Goal: Use online tool/utility: Utilize a website feature to perform a specific function

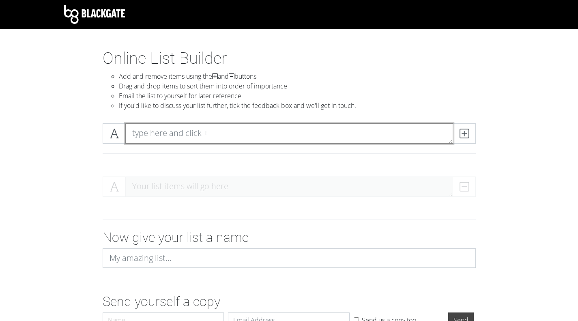
click at [186, 134] on textarea at bounding box center [289, 133] width 328 height 20
type textarea "features and purpose of service"
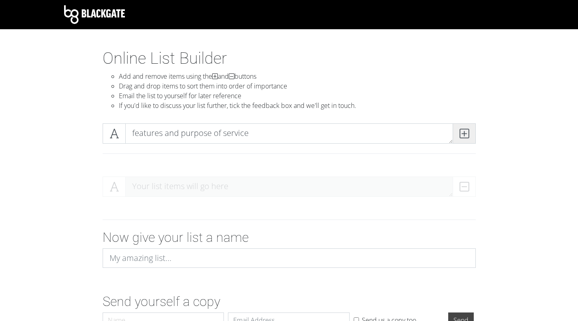
click at [457, 139] on span at bounding box center [463, 133] width 23 height 20
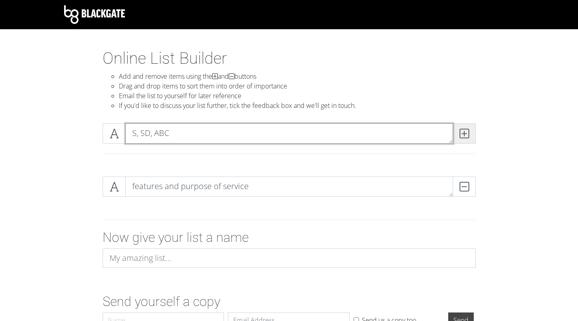
type textarea "S, SD, ABC"
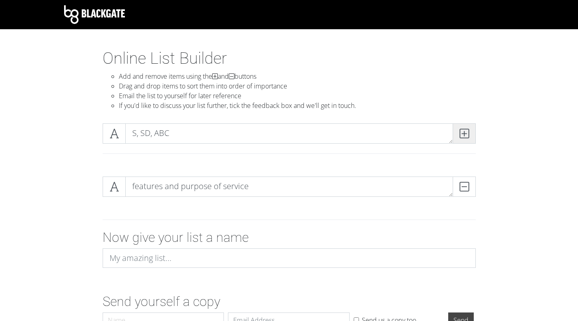
click at [465, 137] on icon at bounding box center [463, 133] width 9 height 8
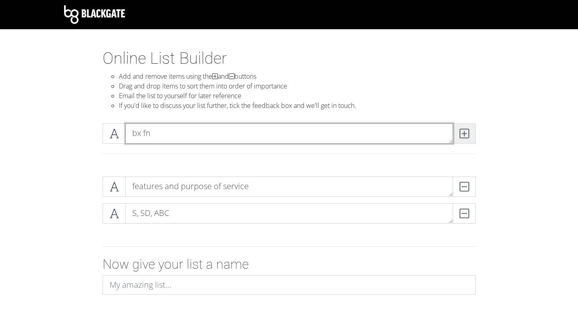
type textarea "bx fn"
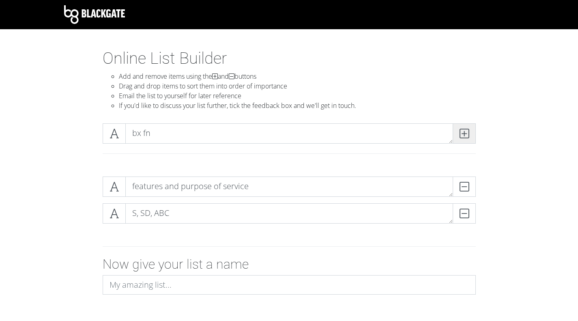
click at [465, 137] on icon at bounding box center [463, 133] width 9 height 8
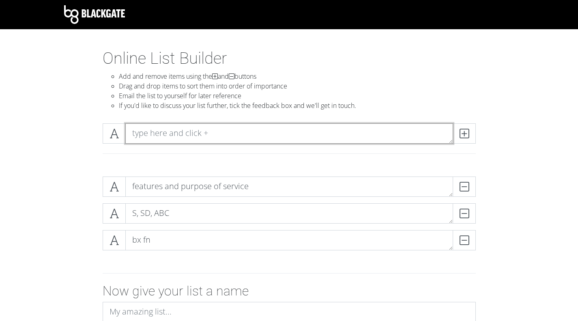
click at [196, 135] on textarea at bounding box center [289, 133] width 328 height 20
type textarea "verbal op.s"
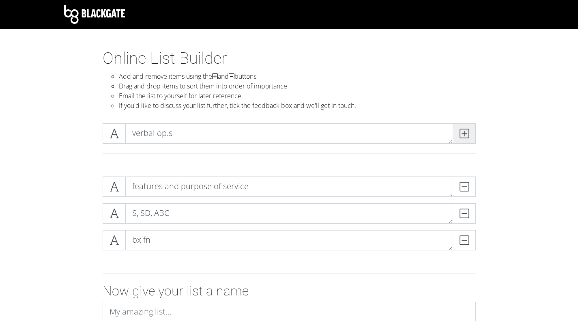
click at [465, 134] on icon at bounding box center [463, 133] width 9 height 8
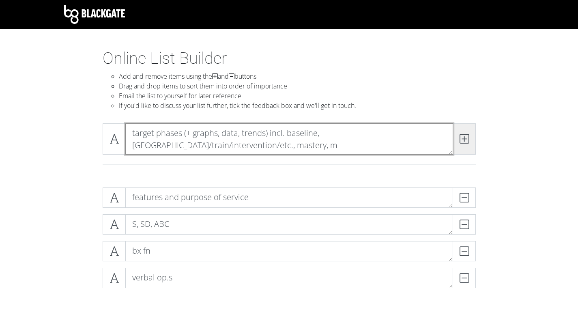
scroll to position [0, 0]
type textarea "target phases (+ graphs, data, trends) incl. baseline, [GEOGRAPHIC_DATA]/train/…"
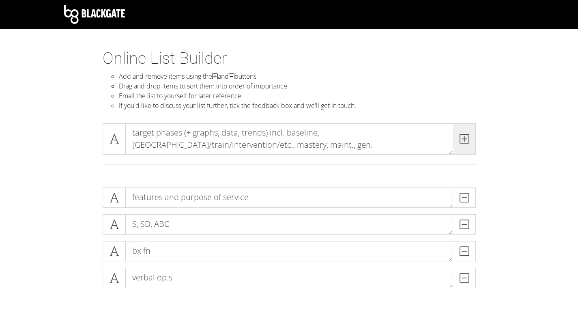
click at [465, 135] on icon at bounding box center [463, 139] width 9 height 8
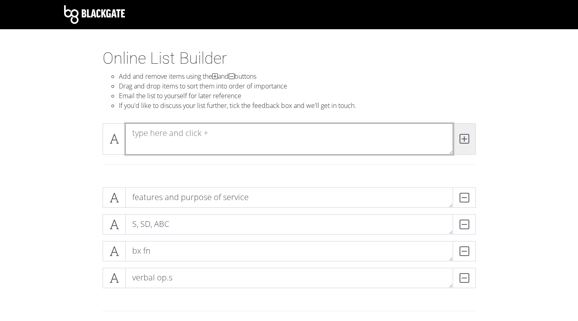
scroll to position [0, 0]
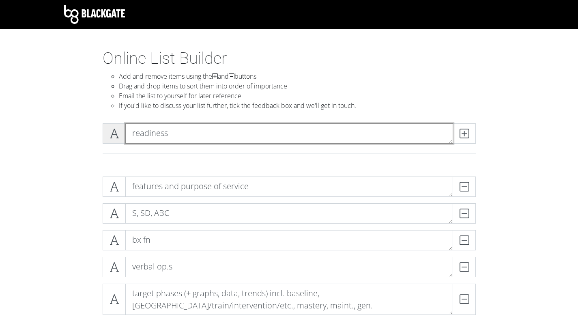
type textarea "readiness"
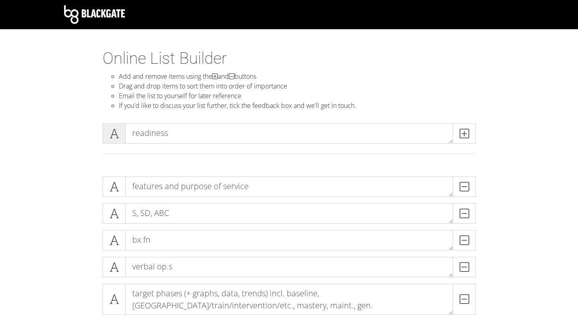
click at [116, 133] on icon at bounding box center [113, 133] width 9 height 8
click at [120, 136] on span at bounding box center [114, 133] width 23 height 20
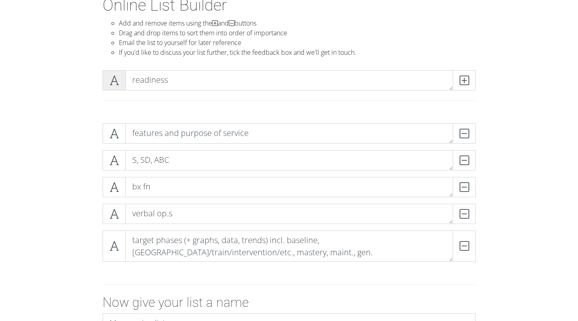
scroll to position [54, 0]
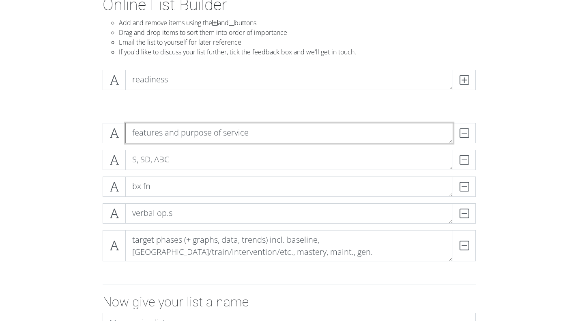
click at [129, 136] on textarea "features and purpose of service" at bounding box center [289, 133] width 328 height 20
type textarea "A - features and purpose of service"
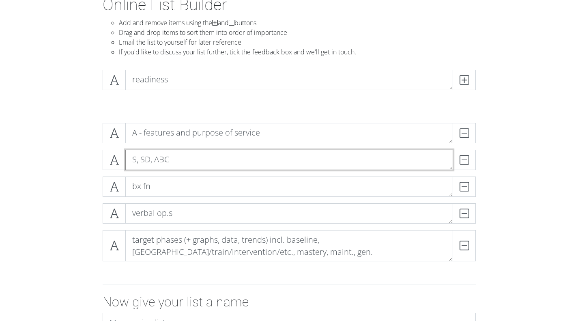
click at [132, 155] on textarea "S, SD, ABC" at bounding box center [289, 160] width 328 height 20
type textarea "A - S, SD, ABC"
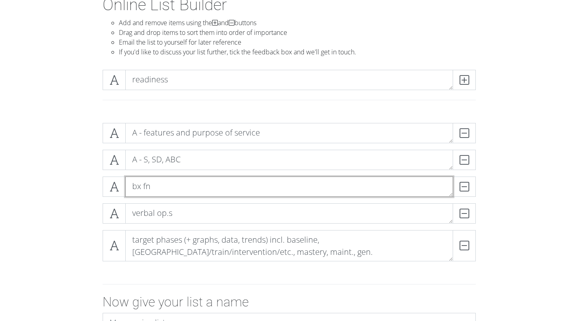
click at [131, 189] on textarea "bx fn" at bounding box center [289, 186] width 328 height 20
type textarea "A - bx fn"
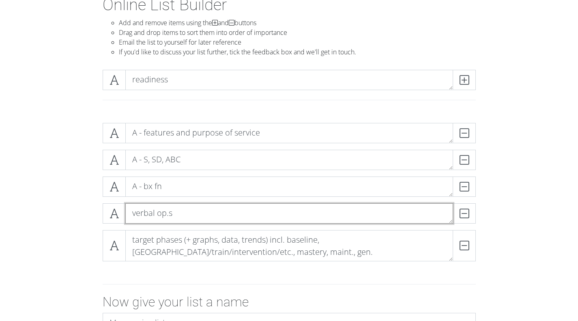
click at [133, 210] on textarea "verbal op.s" at bounding box center [289, 213] width 328 height 20
type textarea "A - verbal op.s"
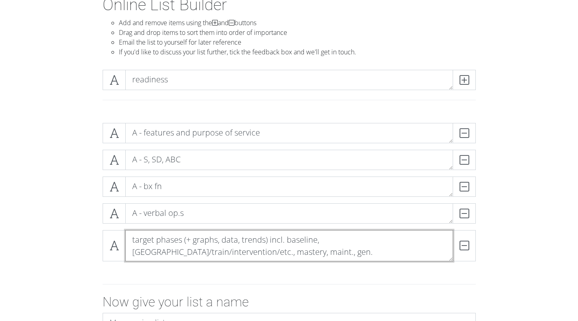
click at [132, 239] on textarea "target phases (+ graphs, data, trends) incl. baseline, [GEOGRAPHIC_DATA]/train/…" at bounding box center [289, 245] width 328 height 31
type textarea "A - target phases (+ graphs, data, trends) incl. baseline, [GEOGRAPHIC_DATA]/tr…"
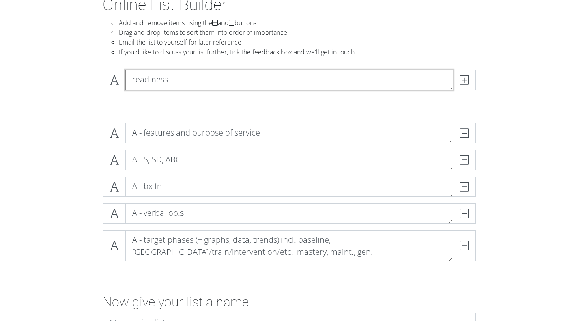
click at [132, 79] on textarea "readiness" at bounding box center [289, 80] width 328 height 20
type textarea "B - readiness"
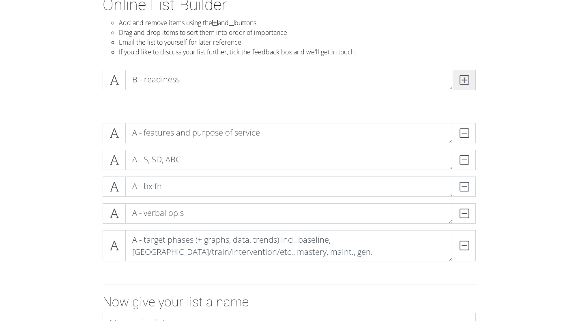
click at [466, 79] on icon at bounding box center [463, 80] width 9 height 8
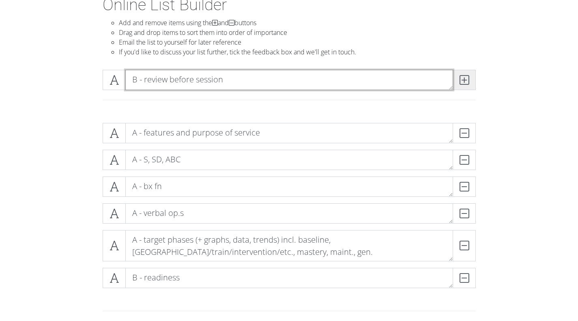
type textarea "B - review before session"
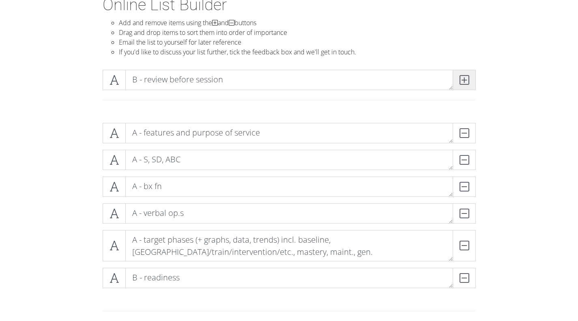
click at [466, 79] on icon at bounding box center [463, 80] width 9 height 8
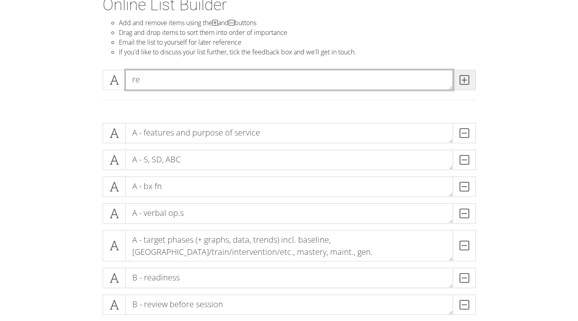
type textarea "r"
type textarea "prep client"
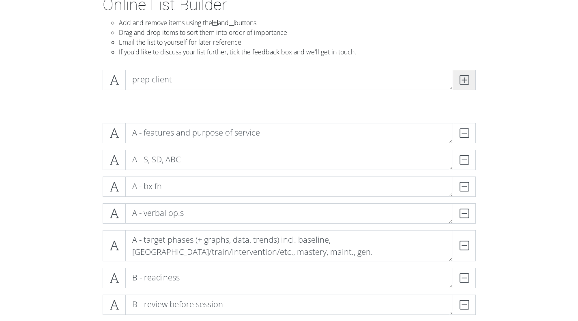
click at [466, 79] on icon at bounding box center [463, 80] width 9 height 8
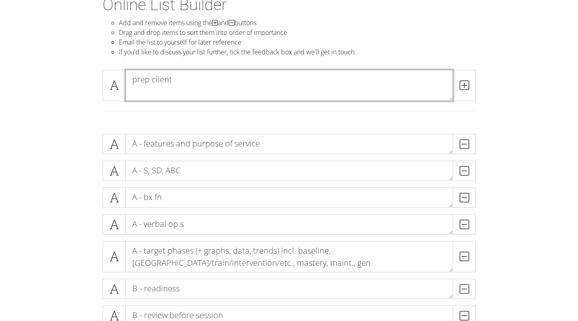
scroll to position [0, 0]
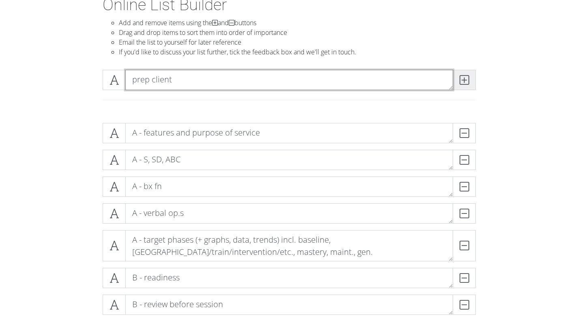
type textarea "prep client"
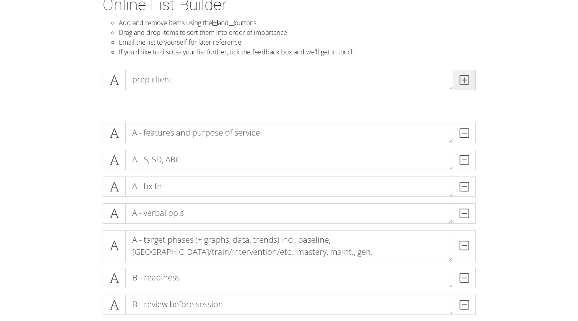
click at [467, 77] on icon at bounding box center [463, 80] width 9 height 8
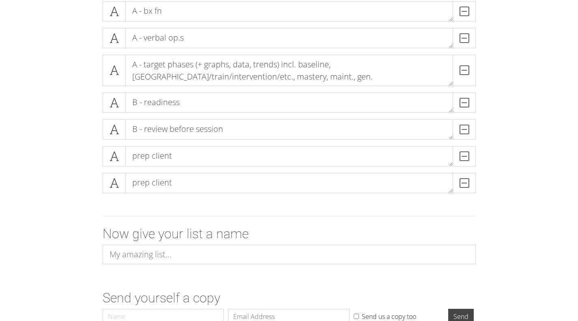
scroll to position [248, 0]
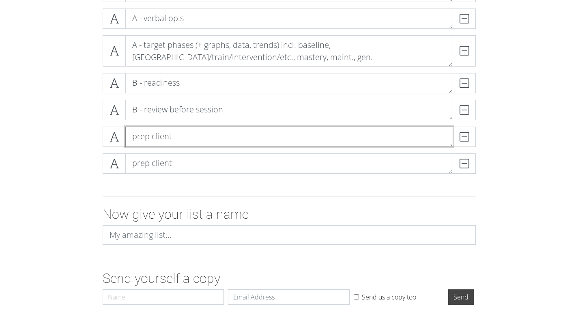
click at [178, 136] on textarea "prep client" at bounding box center [289, 137] width 328 height 20
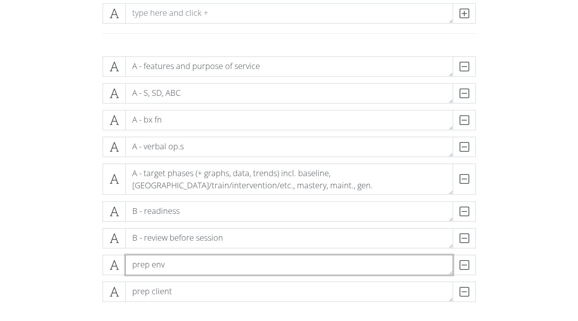
scroll to position [94, 0]
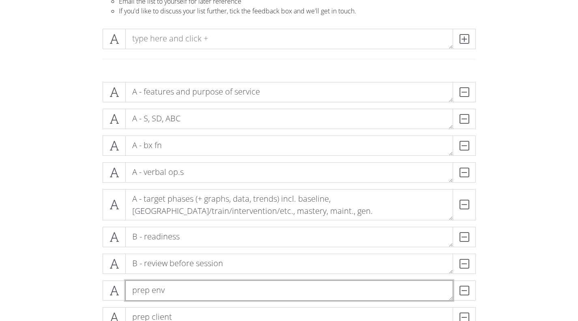
type textarea "prep env"
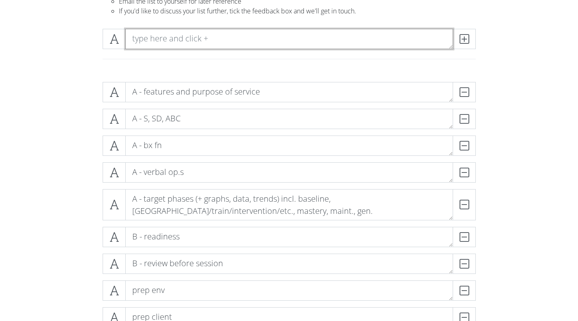
click at [291, 45] on textarea at bounding box center [289, 39] width 328 height 20
type textarea "D"
type textarea "A - INTRODUCTION TO ABA - 2 hours"
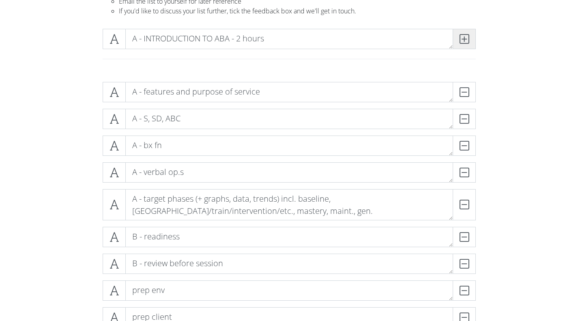
click at [460, 41] on icon at bounding box center [463, 39] width 9 height 8
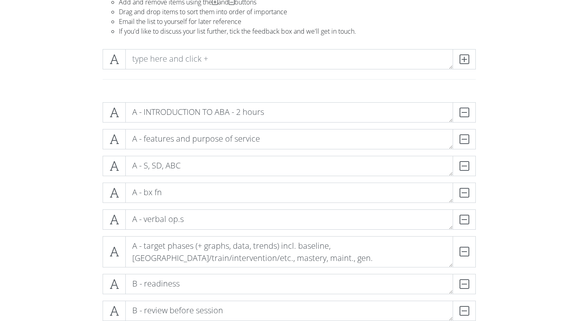
scroll to position [74, 0]
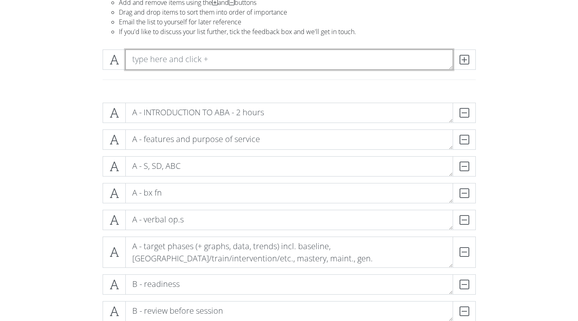
click at [217, 56] on textarea at bounding box center [289, 59] width 328 height 20
type textarea "B - PREPARE FOR SERVICE DELIVERY"
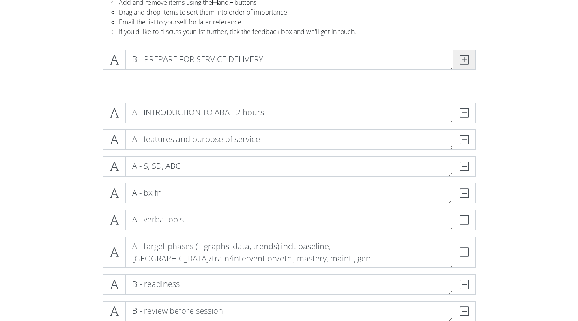
click at [462, 65] on span at bounding box center [463, 59] width 23 height 20
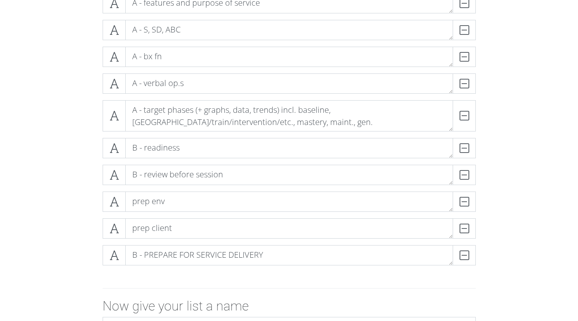
scroll to position [210, 0]
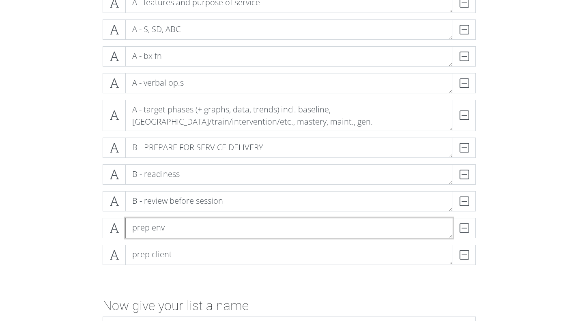
click at [131, 229] on textarea "prep env" at bounding box center [289, 228] width 328 height 20
type textarea "B - prep env"
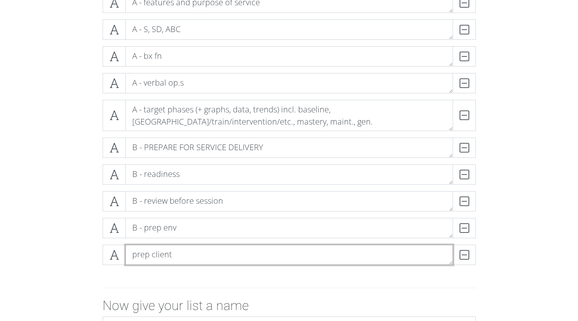
click at [133, 251] on textarea "prep client" at bounding box center [289, 254] width 328 height 20
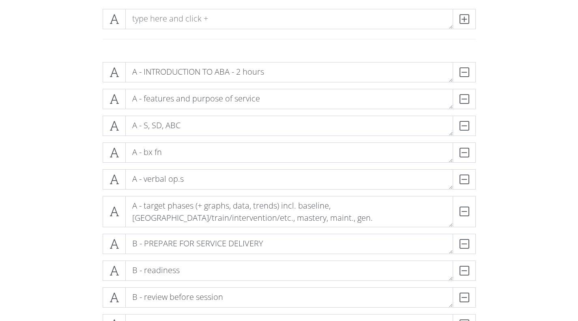
scroll to position [53, 0]
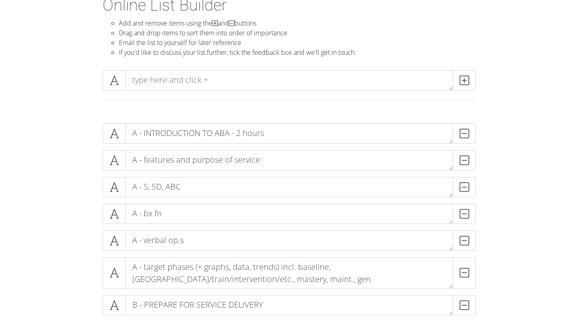
type textarea "B - prep client"
click at [196, 88] on textarea at bounding box center [289, 80] width 328 height 20
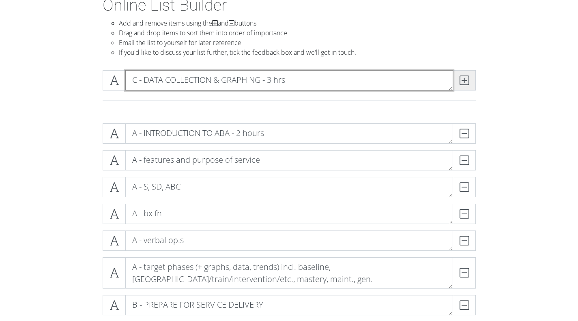
type textarea "C - DATA COLLECTION & GRAPHING - 3 hrs"
click at [463, 79] on icon at bounding box center [463, 80] width 9 height 8
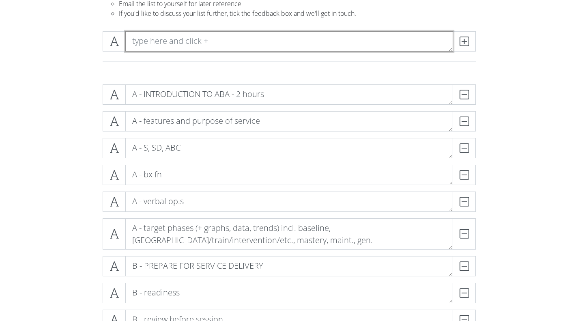
scroll to position [92, 0]
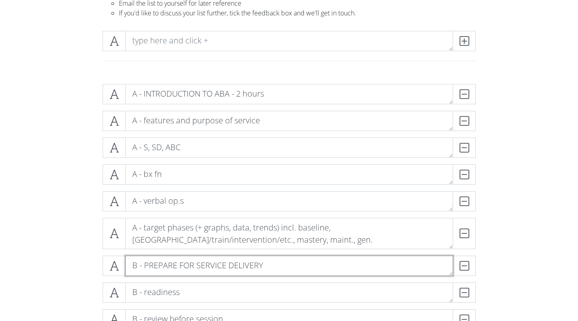
click at [281, 268] on textarea "B - PREPARE FOR SERVICE DELIVERY" at bounding box center [289, 265] width 328 height 20
type textarea "B - PREPARE FOR SERVICE DELIVERY - 1 hour"
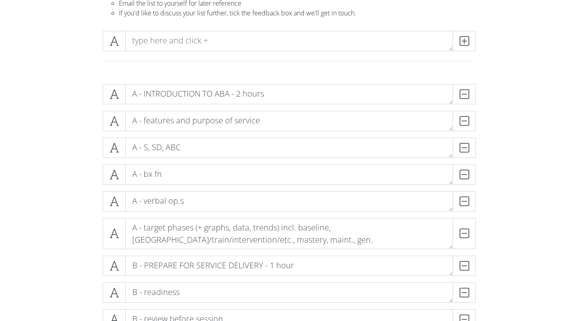
click at [529, 174] on form "A - INTRODUCTION TO ABA - 2 hours DELETE A - features and purpose of service DE…" at bounding box center [289, 310] width 578 height 467
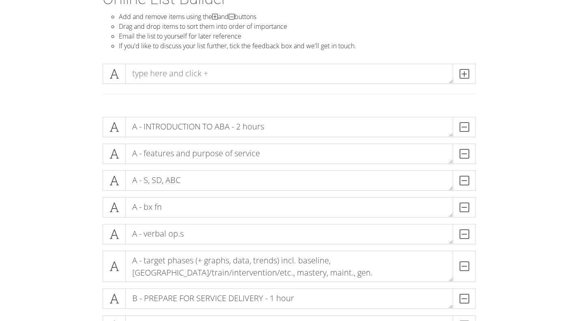
scroll to position [53, 0]
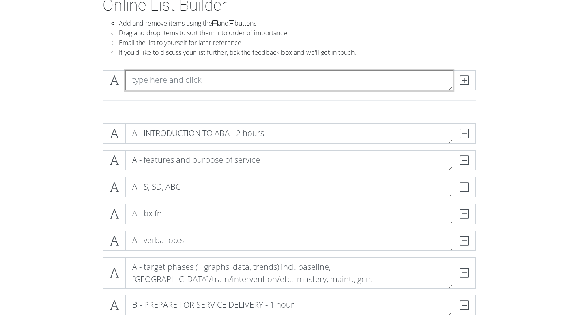
click at [327, 80] on textarea at bounding box center [289, 80] width 328 height 20
click at [171, 80] on textarea "C - operational definitions of stimuli and behavior" at bounding box center [289, 80] width 328 height 20
click at [174, 81] on textarea "C - op definitions of stimuli and behavior" at bounding box center [289, 80] width 328 height 20
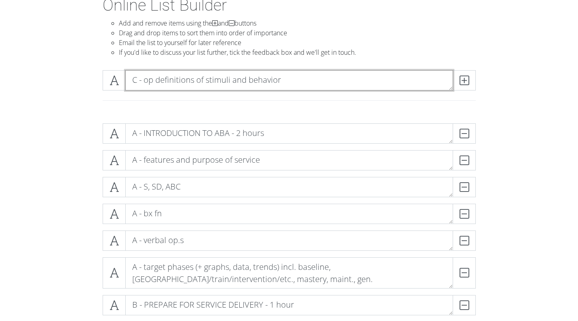
click at [174, 81] on textarea "C - op definitions of stimuli and behavior" at bounding box center [289, 80] width 328 height 20
click at [257, 80] on textarea "C - op def of stimuli and behavior" at bounding box center [289, 80] width 328 height 20
type textarea "C - op def of stim, bx"
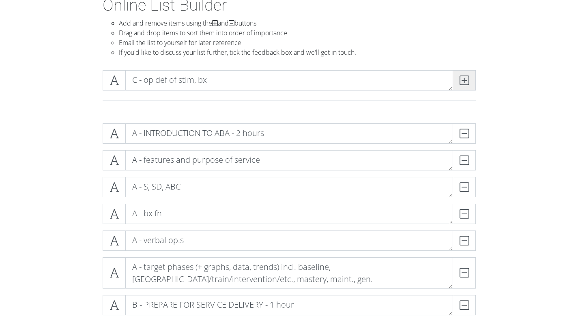
click at [464, 88] on span at bounding box center [463, 80] width 23 height 20
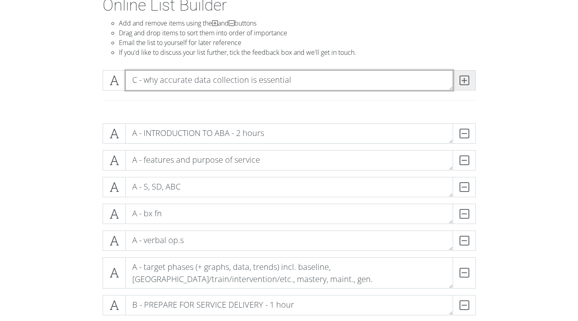
type textarea "C - why accurate data collection is essential"
click at [464, 88] on span at bounding box center [463, 80] width 23 height 20
type textarea "C - types of measurement & their graphs"
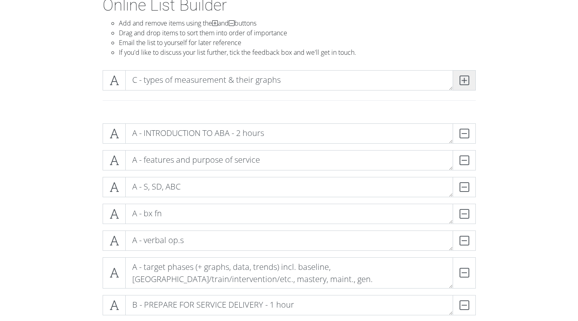
click at [467, 77] on icon at bounding box center [463, 80] width 9 height 8
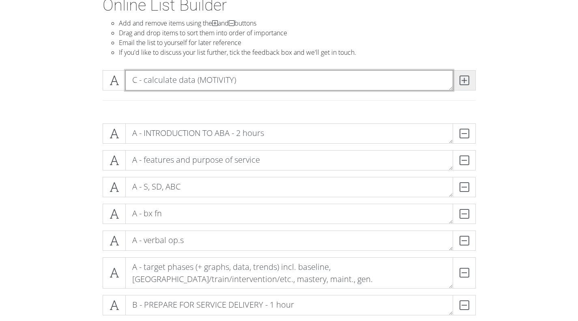
type textarea "C - calculate data (MOTIVITY)"
click at [467, 77] on icon at bounding box center [463, 80] width 9 height 8
type textarea "C - visually interpret, describe/summarize data"
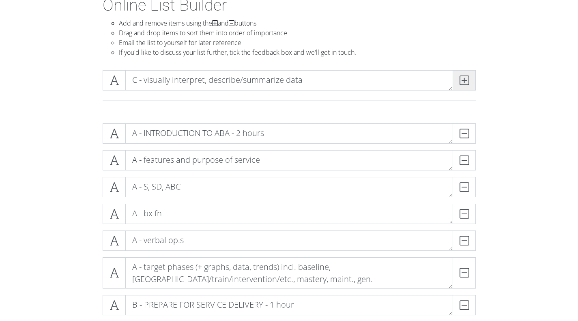
click at [467, 77] on icon at bounding box center [463, 80] width 9 height 8
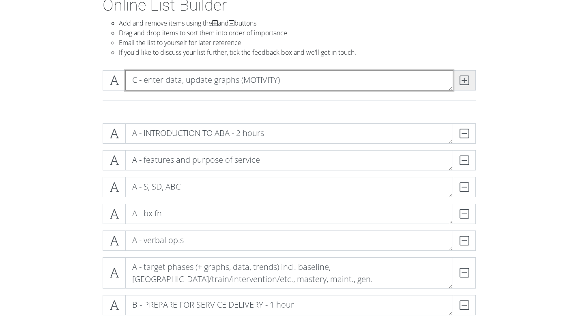
type textarea "C - enter data, update graphs (MOTIVITY)"
click at [467, 77] on icon at bounding box center [463, 80] width 9 height 8
type textarea "C - alerting BCBA to chgs in data/graph (variability, expected/desired trend)"
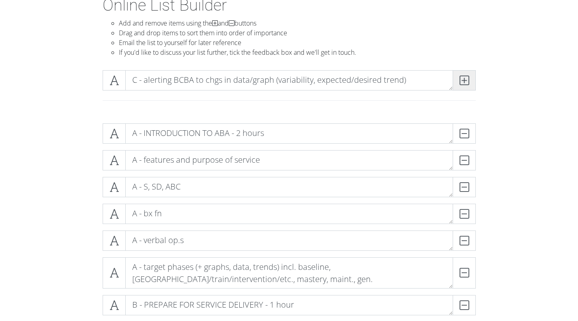
click at [461, 77] on icon at bounding box center [463, 80] width 9 height 8
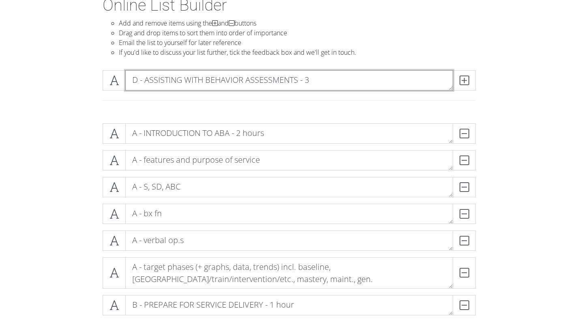
click at [416, 88] on textarea "D - ASSISTING WITH BEHAVIOR ASSESSMENTS - 3" at bounding box center [289, 80] width 328 height 20
type textarea "D - ASSISTING WITH BEHAVIOR ASSESSMENTS - 3 hours"
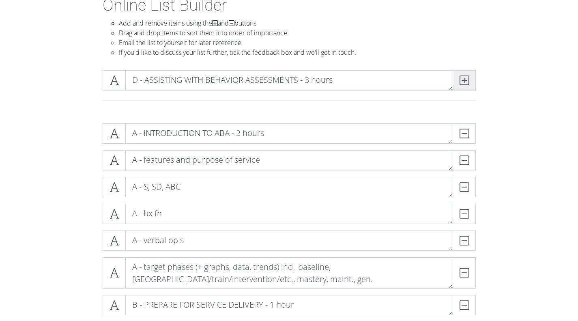
click at [461, 81] on icon at bounding box center [463, 80] width 9 height 8
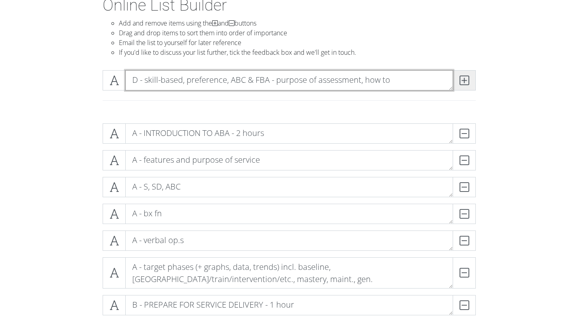
type textarea "D - skill-based, preference, ABC & FBA - purpose of assessment, how to"
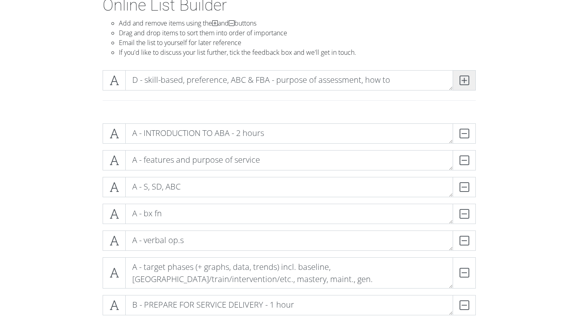
click at [465, 79] on icon at bounding box center [463, 80] width 9 height 8
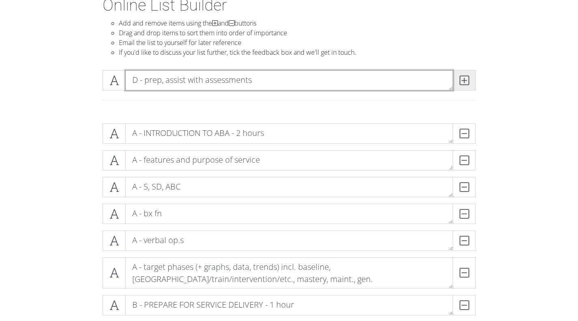
type textarea "D - prep, assist with assessments"
click at [465, 79] on icon at bounding box center [463, 80] width 9 height 8
type textarea "E - BEHAVIOR CHANGE INTERVENTIONS - 20 hours"
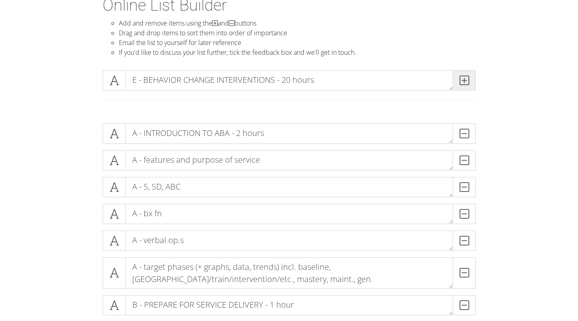
click at [465, 79] on icon at bounding box center [463, 80] width 9 height 8
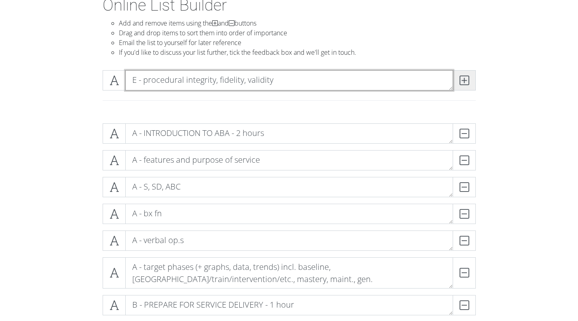
type textarea "E - procedural integrity, fidelity, validity"
click at [465, 79] on icon at bounding box center [463, 80] width 9 height 8
type textarea "E - DTT"
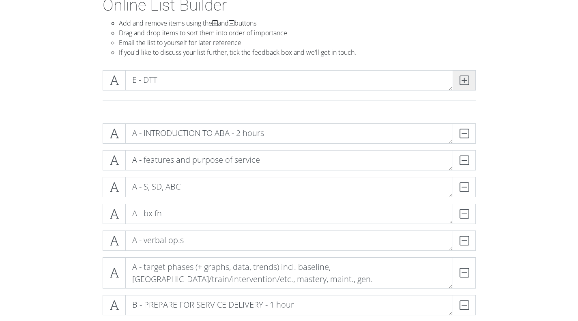
click at [465, 79] on icon at bounding box center [463, 80] width 9 height 8
type textarea "E - NET"
click at [465, 79] on icon at bounding box center [463, 80] width 9 height 8
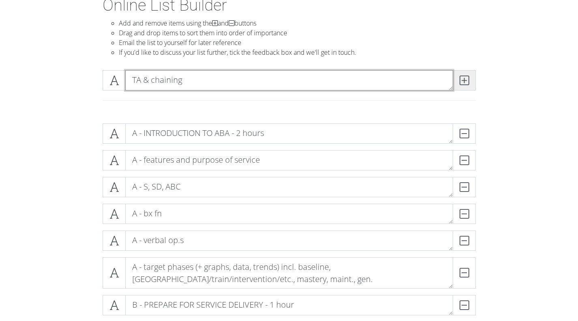
type textarea "TA & chaining"
click at [465, 79] on icon at bounding box center [463, 80] width 9 height 8
type textarea "shaping"
click at [465, 79] on icon at bounding box center [463, 80] width 9 height 8
type textarea "discrimination training"
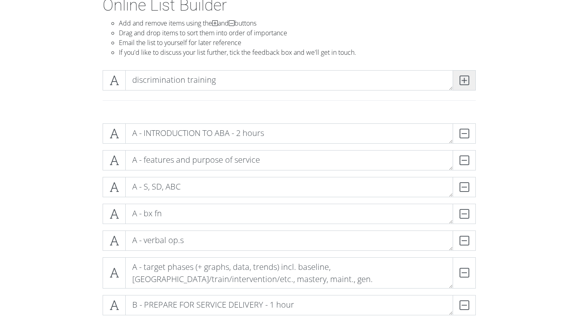
click at [465, 79] on icon at bounding box center [463, 80] width 9 height 8
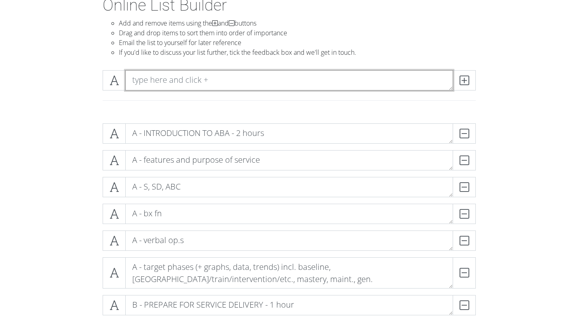
click at [442, 75] on textarea at bounding box center [289, 80] width 328 height 20
type textarea "self-monitoring"
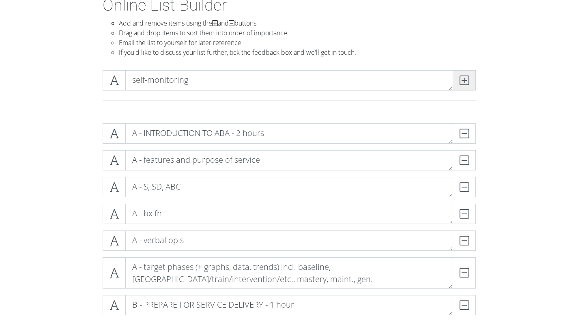
click at [469, 79] on span at bounding box center [463, 80] width 23 height 20
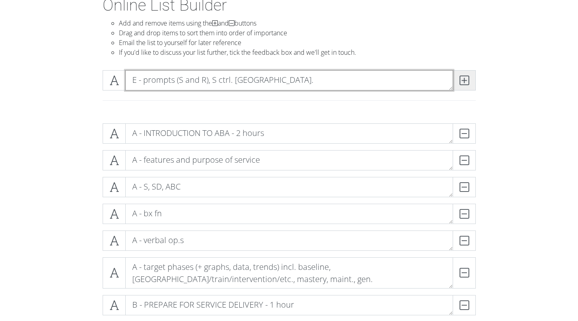
type textarea "E - prompts (S and R), S ctrl. [GEOGRAPHIC_DATA]."
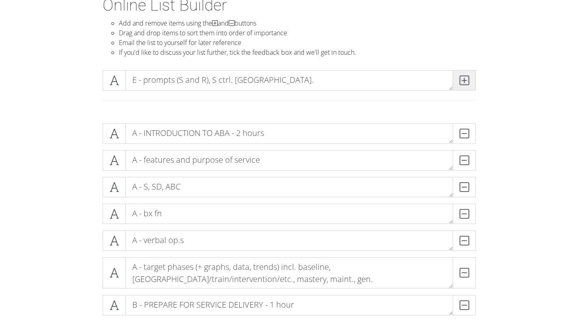
click at [469, 79] on span at bounding box center [463, 80] width 23 height 20
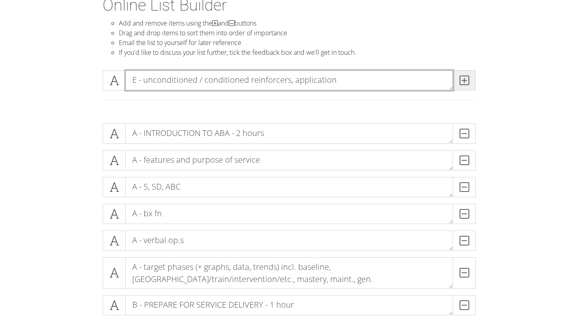
type textarea "E - unconditioned / conditioned reinforcers, application"
click at [469, 79] on span at bounding box center [463, 80] width 23 height 20
type textarea "DR"
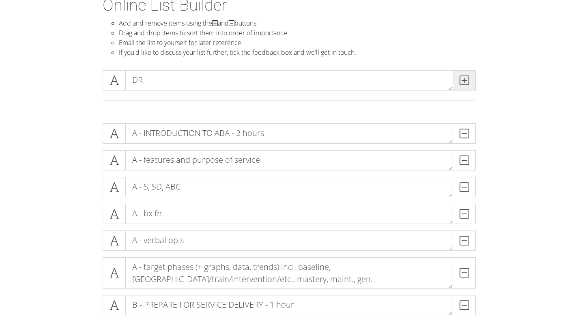
click at [469, 79] on span at bounding box center [463, 80] width 23 height 20
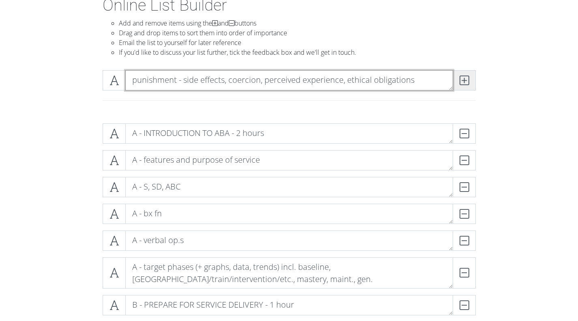
type textarea "punishment - side effects, coercion, perceived experience, ethical obligations"
click at [469, 79] on span at bounding box center [463, 80] width 23 height 20
type textarea "TIC & assent ([PERSON_NAME])"
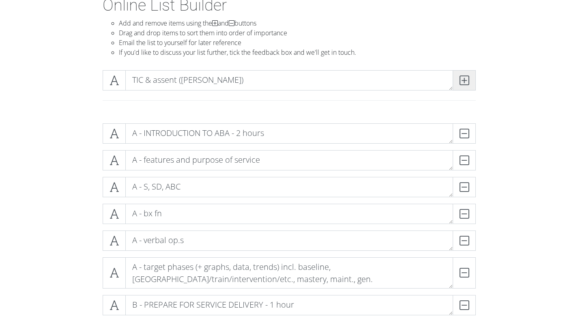
click at [469, 79] on span at bounding box center [463, 80] width 23 height 20
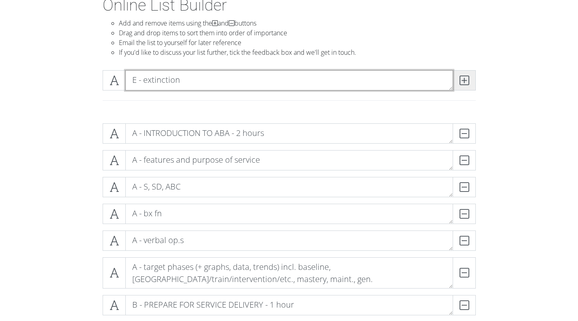
type textarea "E - extinction"
click at [469, 79] on span at bounding box center [463, 80] width 23 height 20
type textarea "E - A & C interventions"
click at [469, 79] on span at bounding box center [463, 80] width 23 height 20
type textarea "E - crisis plans"
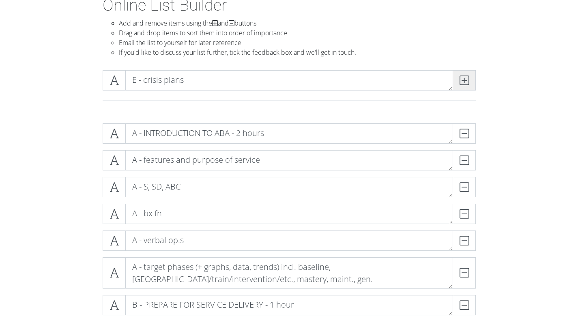
click at [469, 79] on span at bounding box center [463, 80] width 23 height 20
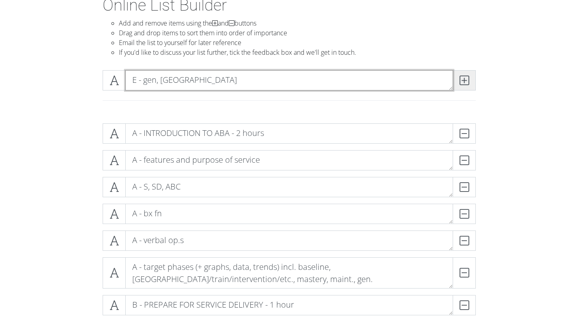
type textarea "E - gen, [GEOGRAPHIC_DATA]"
click at [469, 79] on span at bounding box center [463, 80] width 23 height 20
type textarea "F - SERVICE DELIVERY DOCUMENTATION AND REPORTING - 3 hours"
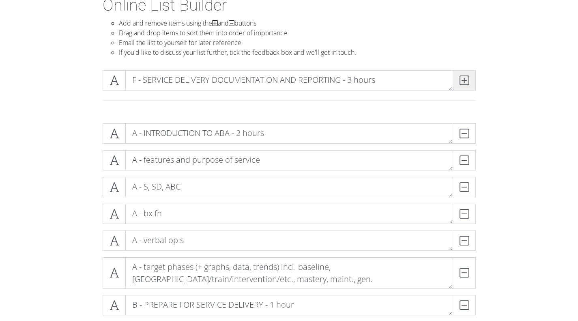
click at [469, 79] on span at bounding box center [463, 80] width 23 height 20
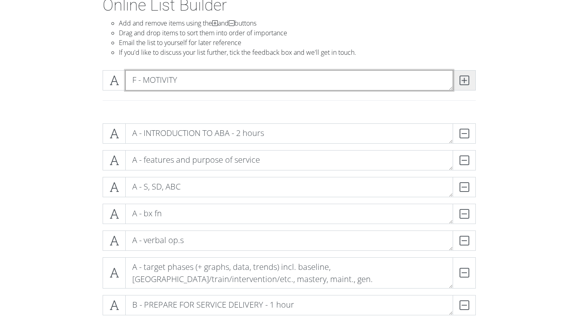
type textarea "F - MOTIVITY"
click at [469, 79] on span at bounding box center [463, 80] width 23 height 20
type textarea "HIPAA & confidentiality, incl. BK policies"
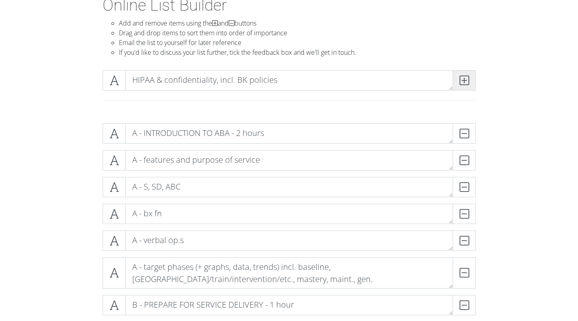
click at [469, 79] on span at bounding box center [463, 80] width 23 height 20
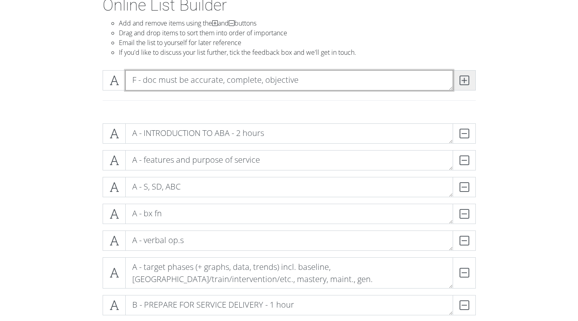
type textarea "F - doc must be accurate, complete, objective"
click at [469, 79] on span at bounding box center [463, 80] width 23 height 20
type textarea "F - waste, fraud, abuse video"
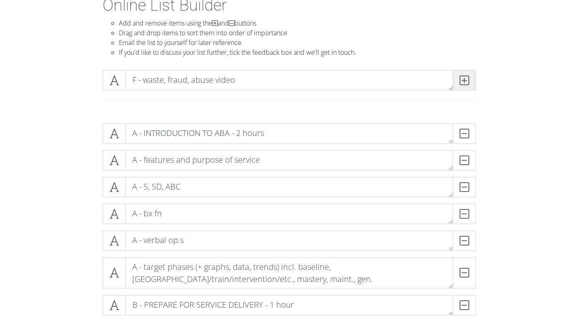
click at [469, 79] on span at bounding box center [463, 80] width 23 height 20
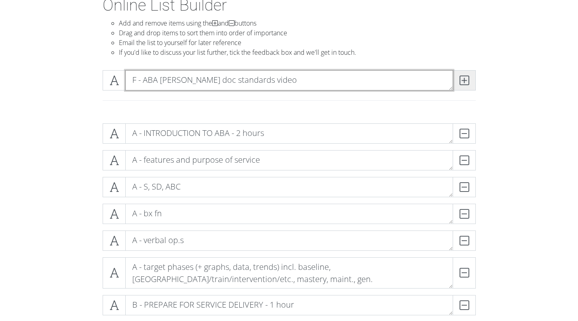
type textarea "F - ABA [PERSON_NAME] doc standards video"
click at [468, 80] on span at bounding box center [463, 80] width 23 height 20
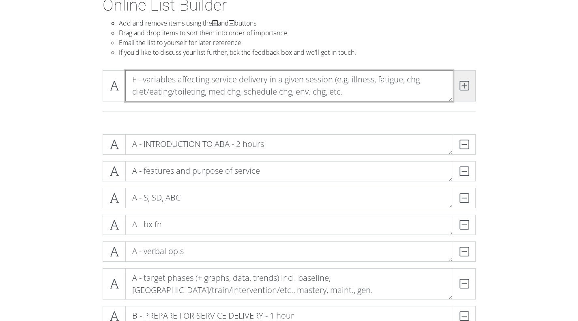
type textarea "F - variables affecting service delivery in a given session (e.g. illness, fati…"
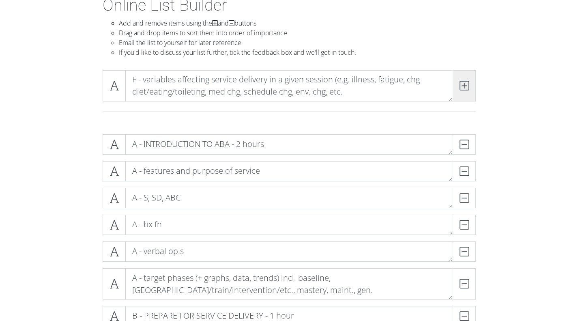
click at [468, 80] on span at bounding box center [463, 85] width 23 height 31
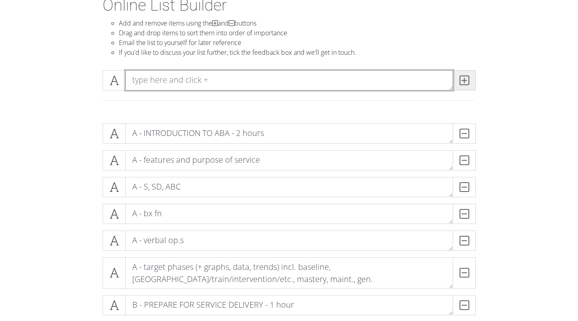
scroll to position [0, 0]
type textarea "F - when to seek spv drxn, comm"
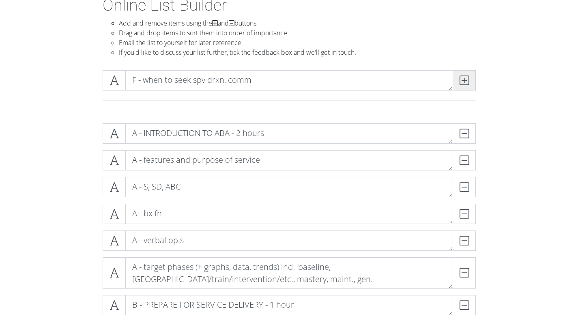
click at [468, 80] on span at bounding box center [463, 80] width 23 height 20
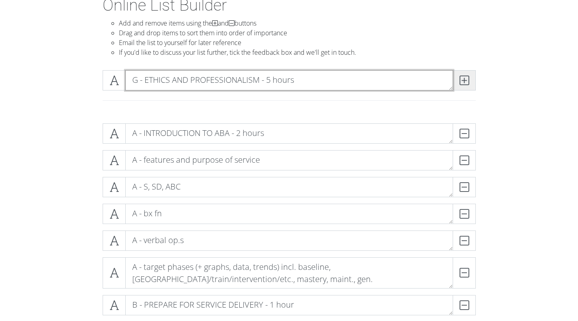
type textarea "G - ETHICS AND PROFESSIONALISM - 5 hours"
click at [468, 80] on span at bounding box center [463, 80] width 23 height 20
type textarea "G - [PERSON_NAME] ethics code"
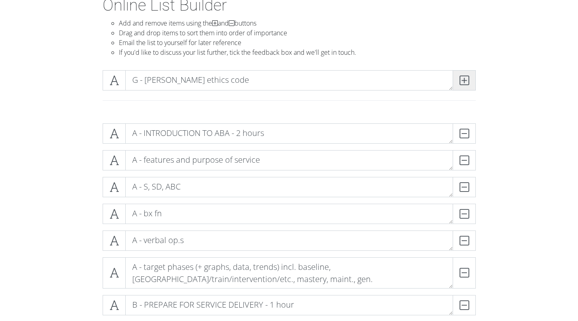
click at [468, 80] on span at bounding box center [463, 80] width 23 height 20
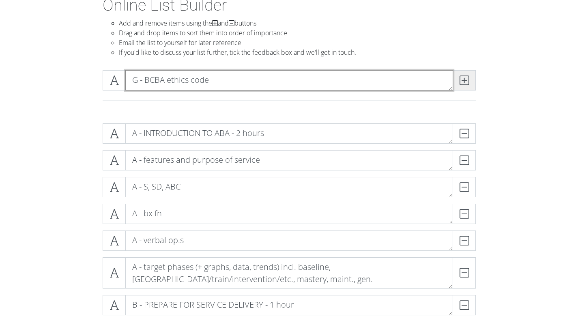
type textarea "G - BCBA ethics code"
click at [468, 80] on span at bounding box center [463, 80] width 23 height 20
type textarea "G - common potential violations"
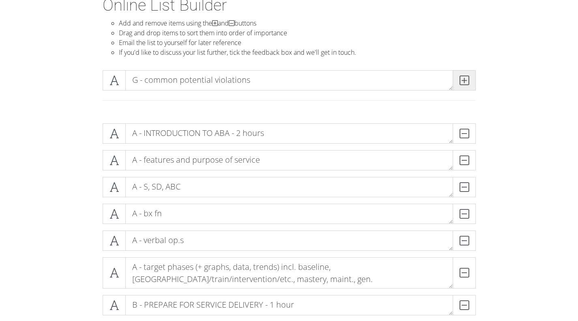
click at [468, 80] on span at bounding box center [463, 80] width 23 height 20
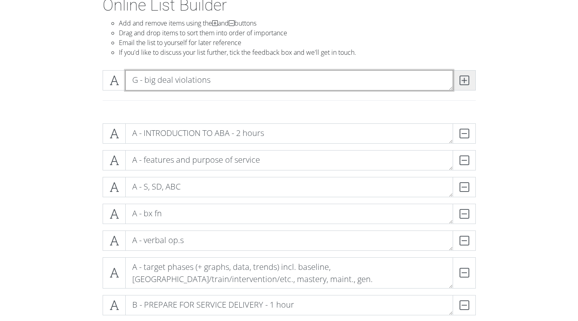
type textarea "G - big deal violations"
click at [468, 80] on span at bounding box center [463, 80] width 23 height 20
type textarea "G - cultural humility"
click at [467, 82] on icon at bounding box center [463, 80] width 9 height 8
type textarea "G - public statements about prof actv"
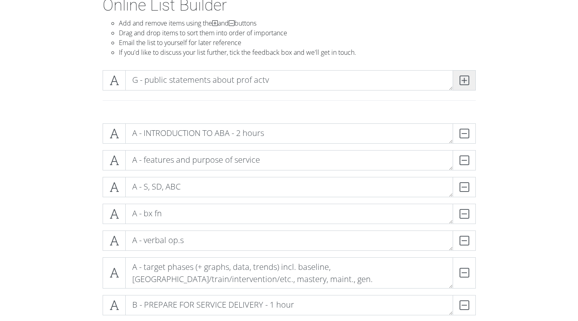
click at [467, 82] on icon at bounding box center [463, 80] width 9 height 8
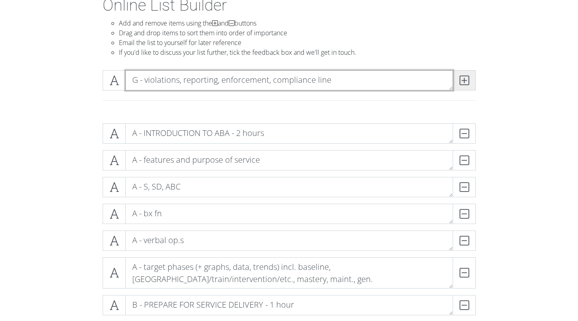
type textarea "G - violations, reporting, enforcement, compliance line"
click at [469, 82] on span at bounding box center [463, 80] width 23 height 20
type textarea "G - prof. bx w/ clients, caregivers, spv"
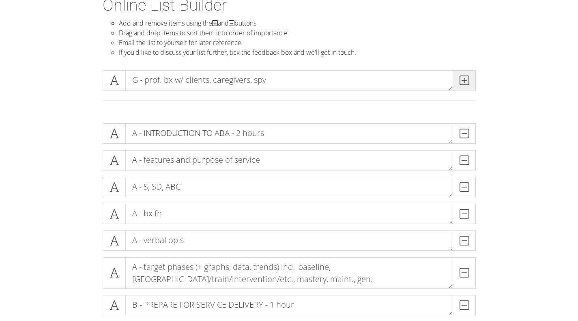
click at [469, 83] on span at bounding box center [463, 80] width 23 height 20
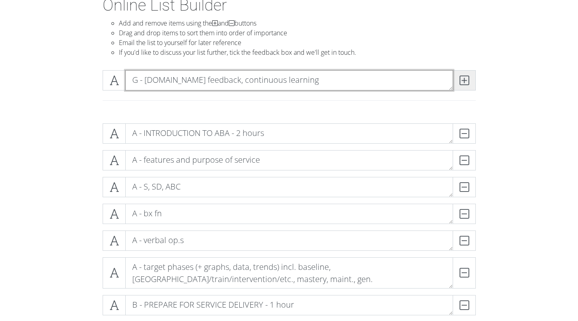
type textarea "G - [DOMAIN_NAME] feedback, continuous learning"
click at [469, 83] on span at bounding box center [463, 80] width 23 height 20
type textarea "G - advocate for self, clients"
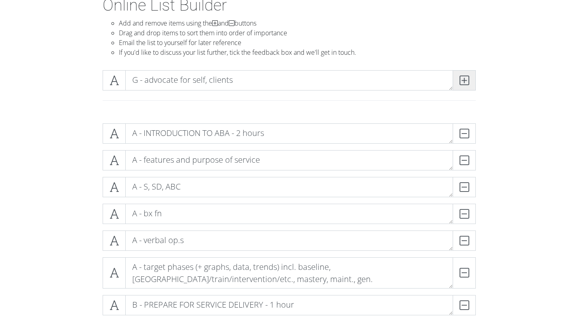
click at [469, 83] on span at bounding box center [463, 80] width 23 height 20
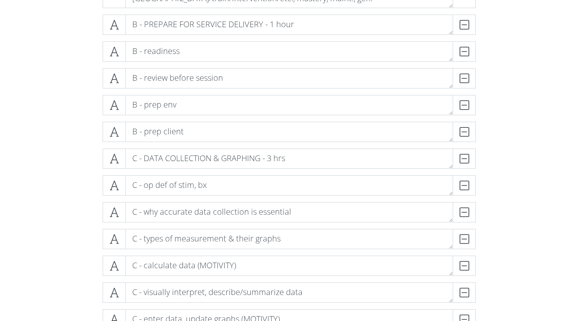
scroll to position [331, 0]
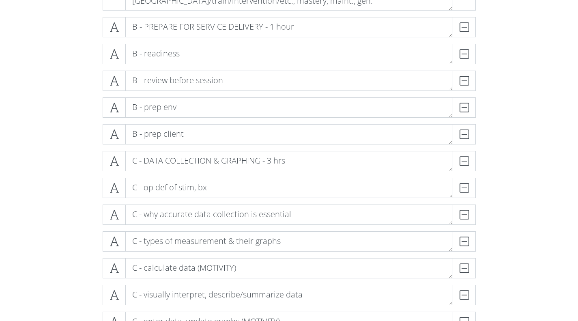
type textarea "H - NEXT STEPS IN THE CERTIFICATION PROCESS - 1 hour"
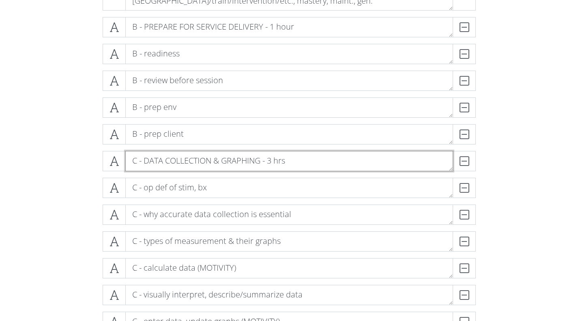
click at [221, 159] on textarea "C - DATA COLLECTION & GRAPHING - 3 hrs" at bounding box center [289, 161] width 328 height 20
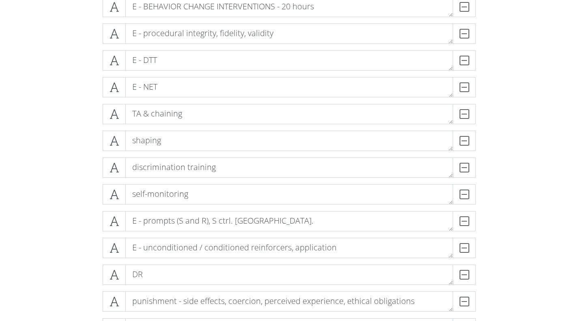
scroll to position [779, 0]
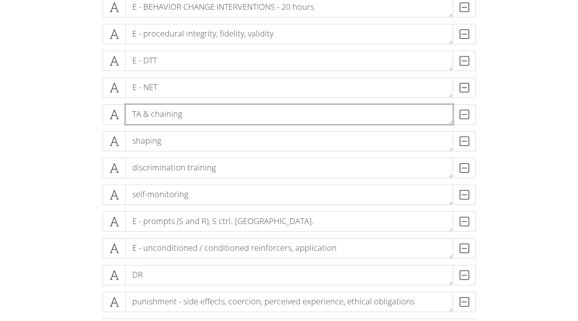
click at [133, 114] on textarea "TA & chaining" at bounding box center [289, 114] width 328 height 20
type textarea "E- TA & chaining"
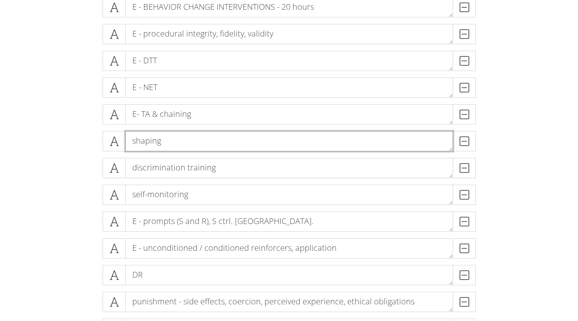
click at [134, 137] on textarea "shaping" at bounding box center [289, 141] width 328 height 20
type textarea "E - shaping"
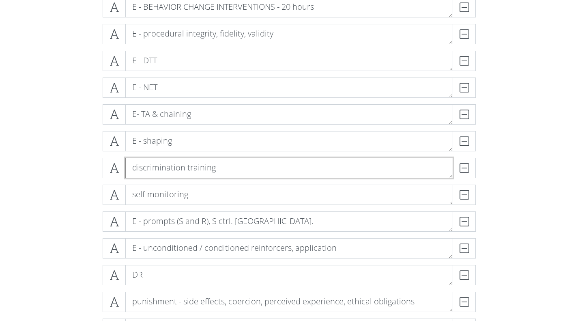
click at [133, 167] on textarea "discrimination training" at bounding box center [289, 168] width 328 height 20
type textarea "E - discrimination training"
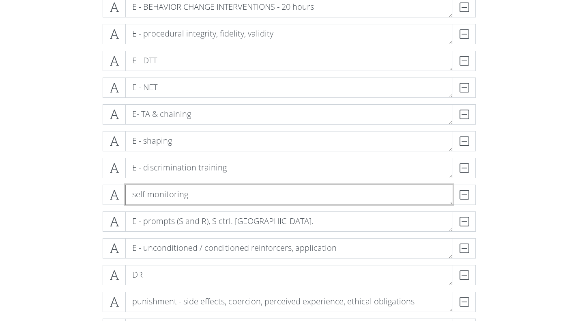
click at [134, 200] on textarea "self-monitoring" at bounding box center [289, 194] width 328 height 20
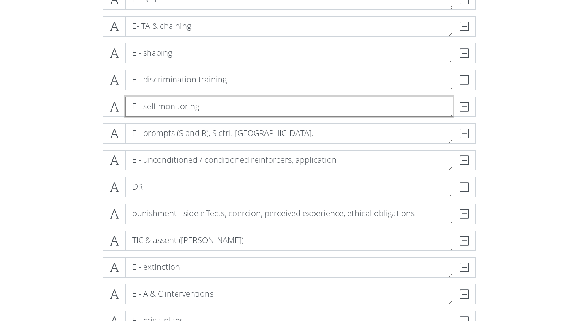
scroll to position [867, 0]
type textarea "E - self-monitoring"
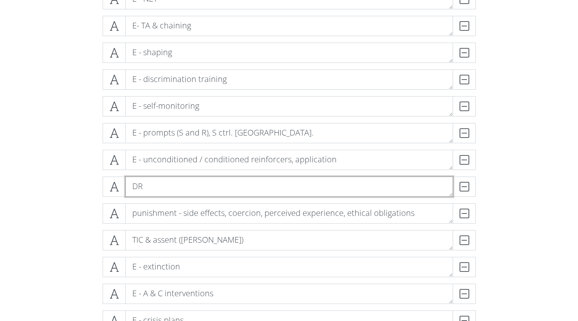
click at [134, 185] on textarea "DR" at bounding box center [289, 186] width 328 height 20
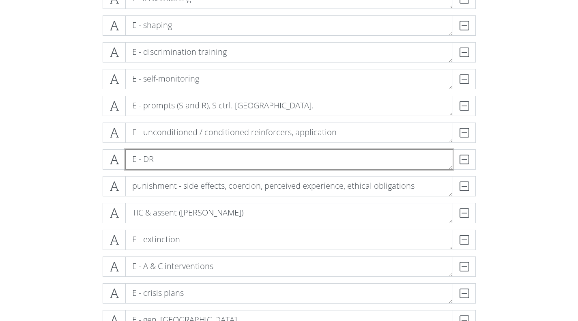
scroll to position [895, 0]
type textarea "E - DR"
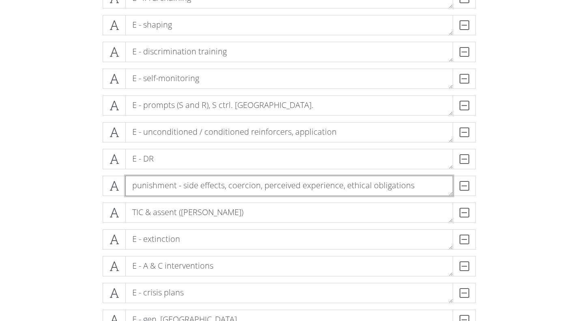
click at [134, 185] on textarea "punishment - side effects, coercion, perceived experience, ethical obligations" at bounding box center [289, 186] width 328 height 20
type textarea "E - punishment - side effects, coercion, perceived experience, ethical obligati…"
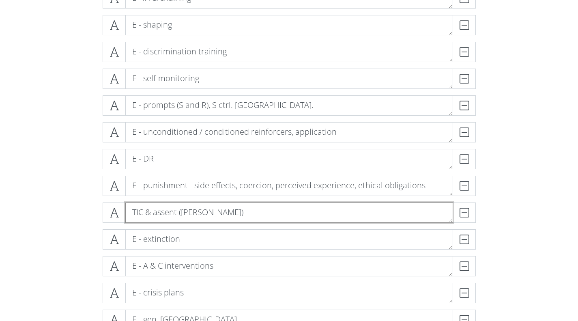
click at [133, 218] on textarea "TIC & assent ([PERSON_NAME])" at bounding box center [289, 212] width 328 height 20
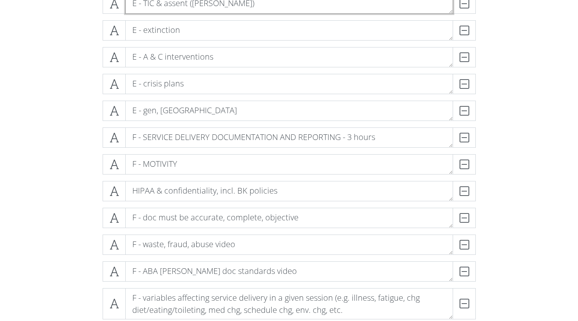
scroll to position [1104, 0]
type textarea "E - TIC & assent ([PERSON_NAME])"
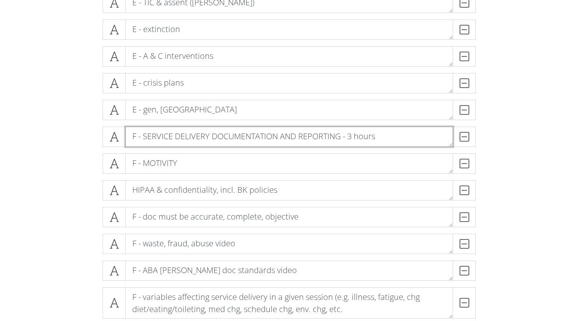
click at [282, 136] on textarea "F - SERVICE DELIVERY DOCUMENTATION AND REPORTING - 3 hours" at bounding box center [289, 137] width 328 height 20
click at [291, 136] on textarea "F - SERVICE DELIVERY DOCUMENTATION AND REPORTING - 3 hours" at bounding box center [289, 137] width 328 height 20
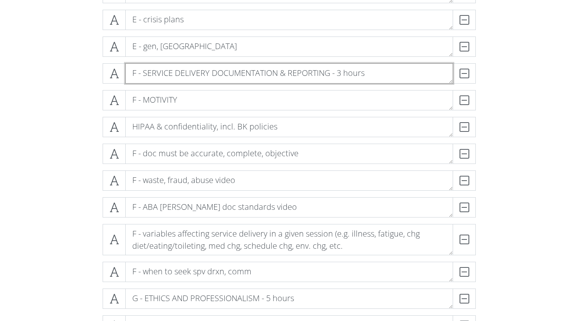
scroll to position [1169, 0]
type textarea "F - SERVICE DELIVERY DOCUMENTATION & REPORTING - 3 hours"
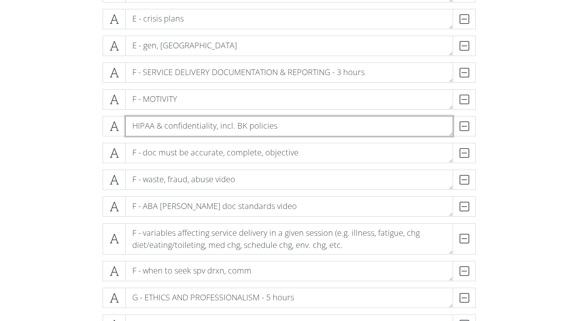
click at [131, 124] on textarea "HIPAA & confidentiality, incl. BK policies" at bounding box center [289, 126] width 328 height 20
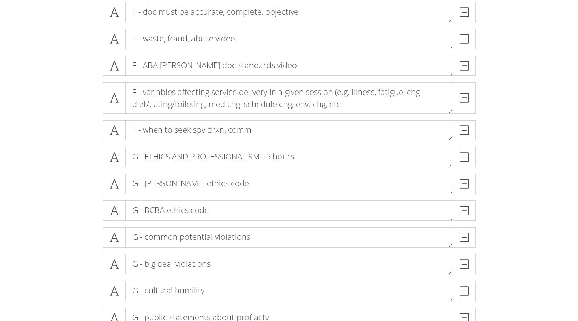
scroll to position [1310, 0]
type textarea "F - HIPAA & confidentiality, incl. BK policies"
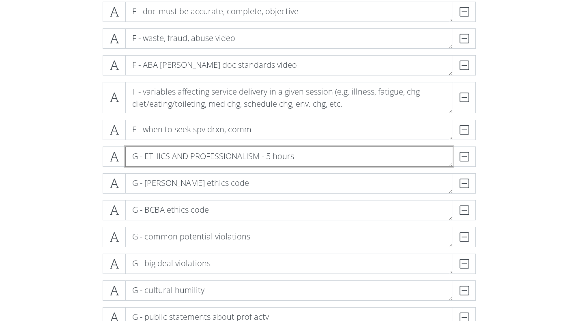
click at [180, 155] on textarea "G - ETHICS AND PROFESSIONALISM - 5 hours" at bounding box center [289, 156] width 328 height 20
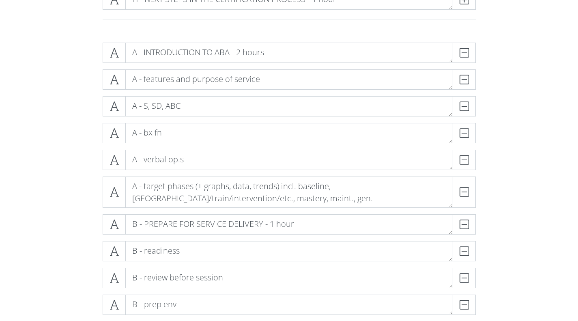
scroll to position [0, 0]
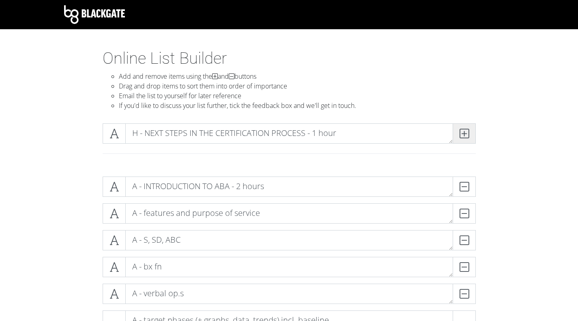
type textarea "G - ETHICS & PROFESSIONALISM - 5 hours"
click at [467, 136] on icon at bounding box center [463, 133] width 9 height 8
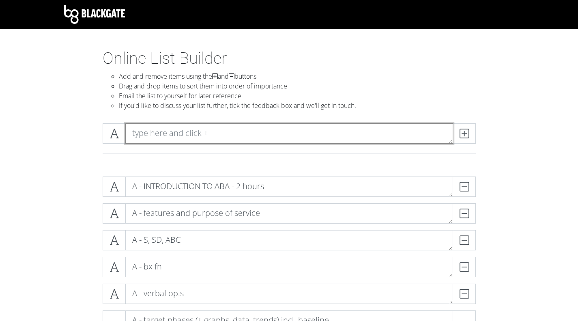
click at [310, 133] on textarea at bounding box center [289, 133] width 328 height 20
type textarea "H - [DOMAIN_NAME] account"
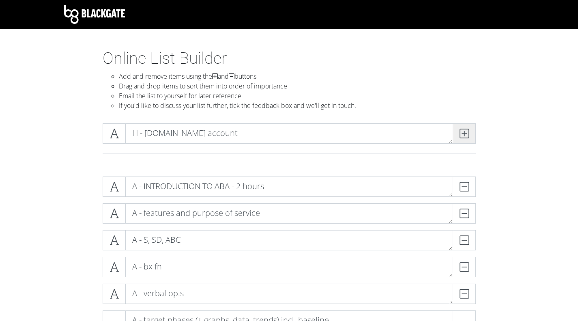
click at [467, 133] on icon at bounding box center [463, 133] width 9 height 8
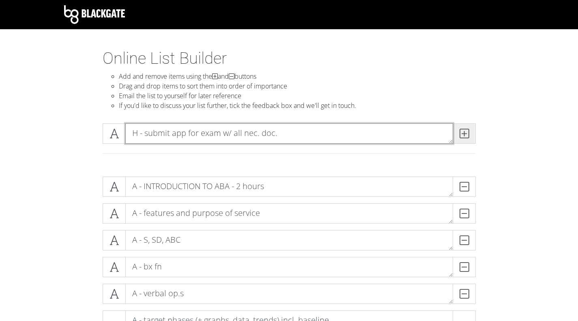
type textarea "H - submit app for exam w/ all nec. doc."
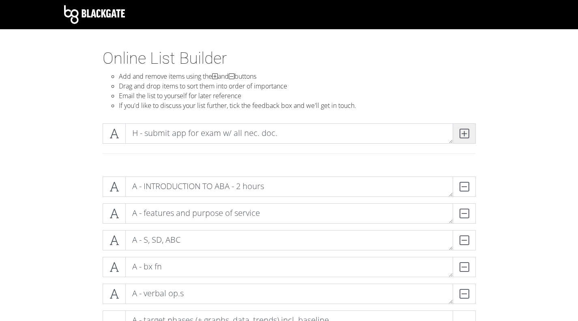
click at [467, 133] on icon at bounding box center [463, 133] width 9 height 8
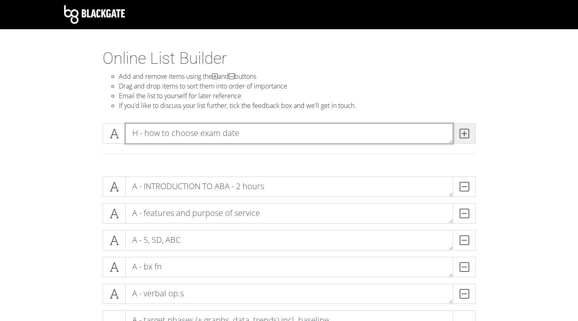
type textarea "H - how to choose exam date"
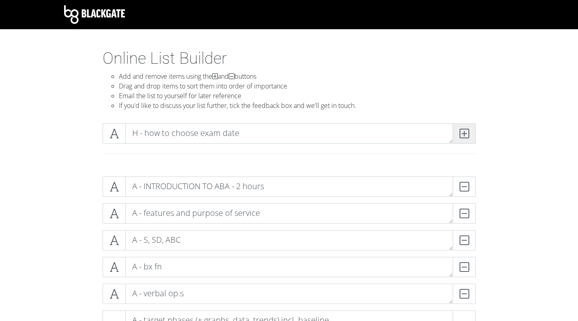
click at [467, 133] on icon at bounding box center [463, 133] width 9 height 8
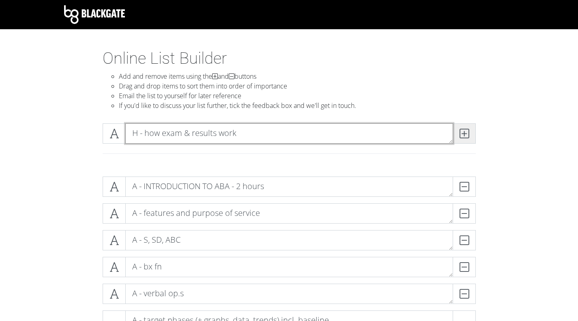
type textarea "H - how exam & results work"
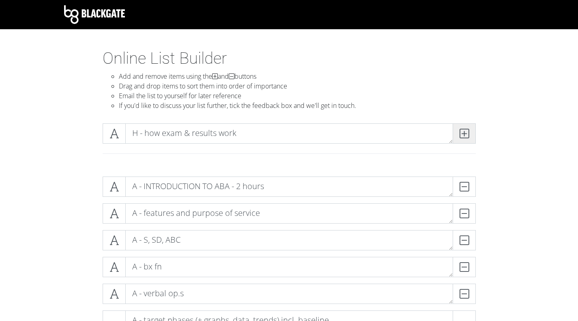
click at [467, 133] on icon at bounding box center [463, 133] width 9 height 8
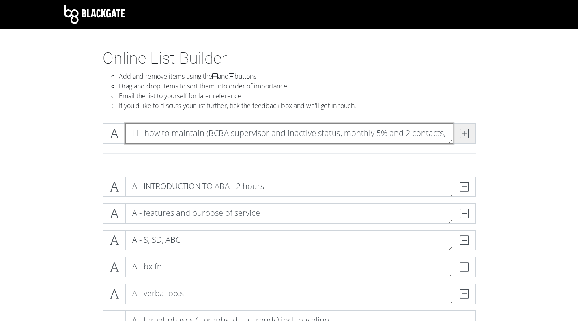
scroll to position [0, 0]
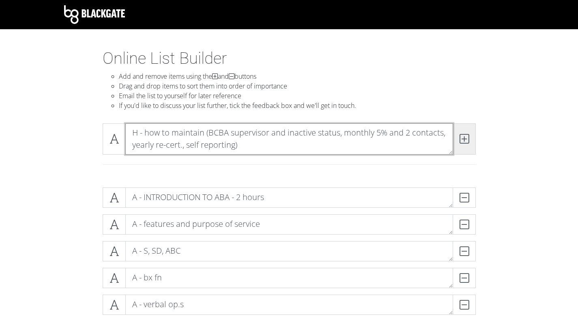
type textarea "H - how to maintain (BCBA supervisor and inactive status, monthly 5% and 2 cont…"
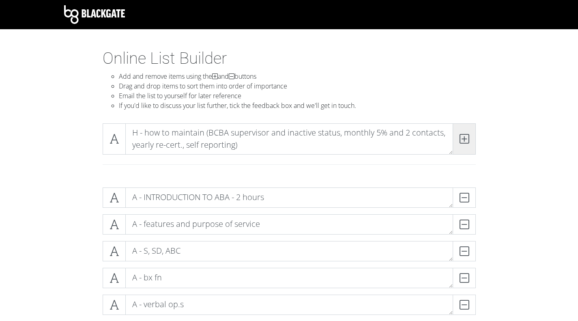
click at [467, 139] on icon at bounding box center [463, 139] width 9 height 8
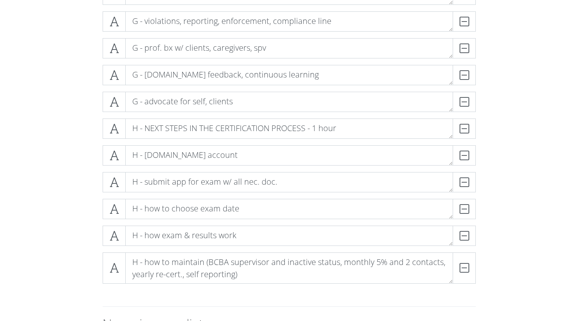
scroll to position [1771, 0]
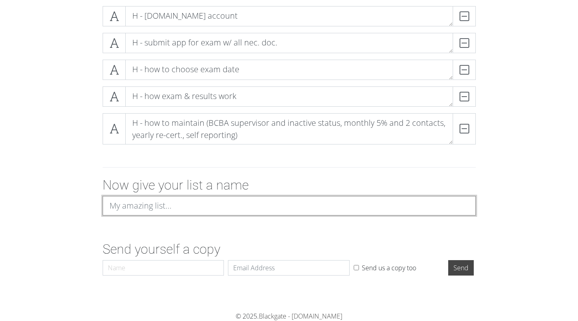
click at [260, 210] on input at bounding box center [289, 205] width 373 height 19
type input "BACB 40-Hour Training Requirements"
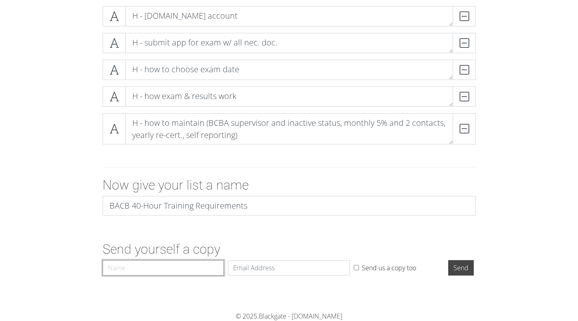
click at [197, 266] on input "Name" at bounding box center [164, 267] width 122 height 15
click at [118, 270] on input "Me" at bounding box center [164, 267] width 122 height 15
type input "M"
type input "[PERSON_NAME]"
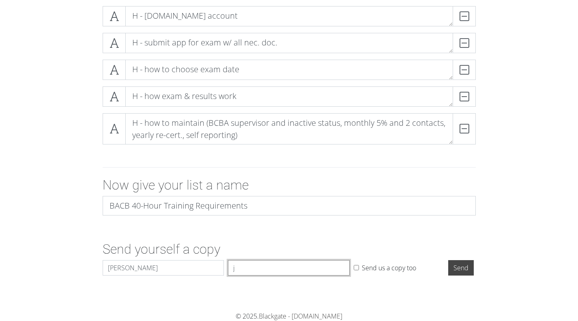
type input "[EMAIL_ADDRESS][DOMAIN_NAME]"
click at [356, 266] on input "Send us a copy too" at bounding box center [356, 267] width 5 height 5
checkbox input "false"
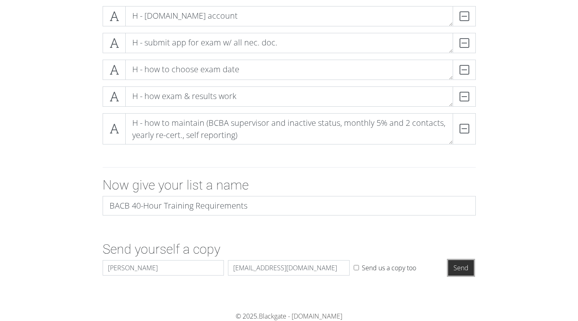
click at [465, 267] on input "Send" at bounding box center [461, 267] width 26 height 15
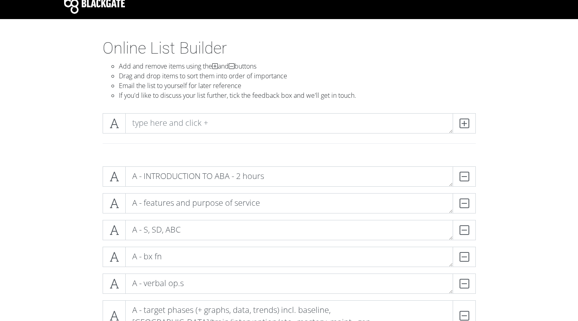
scroll to position [10, 0]
click at [116, 123] on icon at bounding box center [113, 123] width 9 height 8
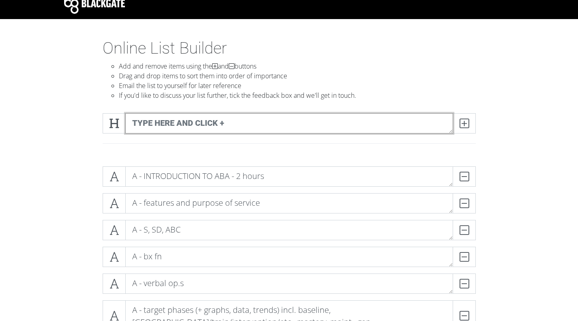
click at [148, 127] on textarea at bounding box center [289, 123] width 328 height 20
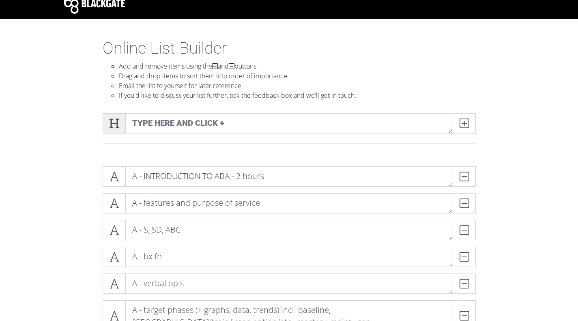
click at [117, 126] on icon at bounding box center [113, 123] width 9 height 8
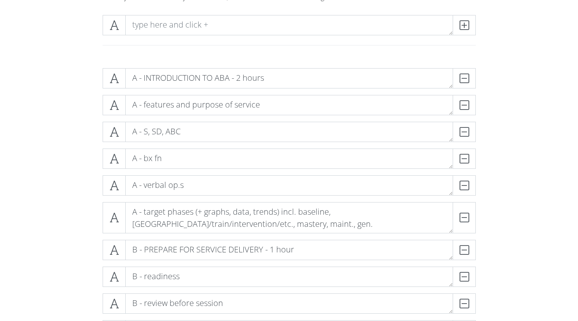
scroll to position [109, 0]
